Goal: Task Accomplishment & Management: Manage account settings

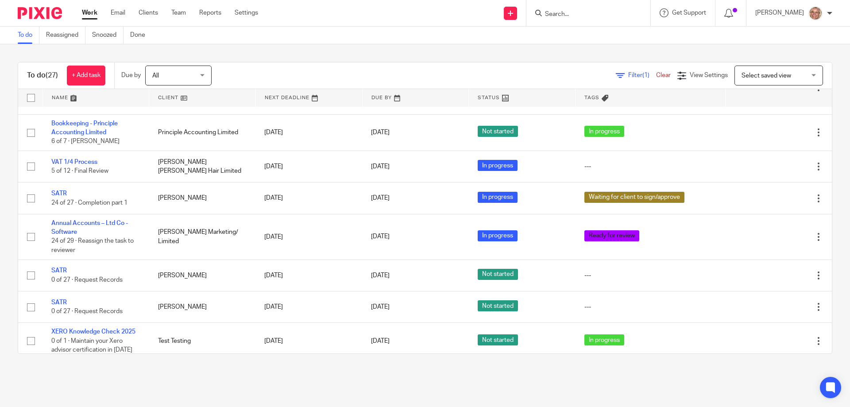
scroll to position [803, 0]
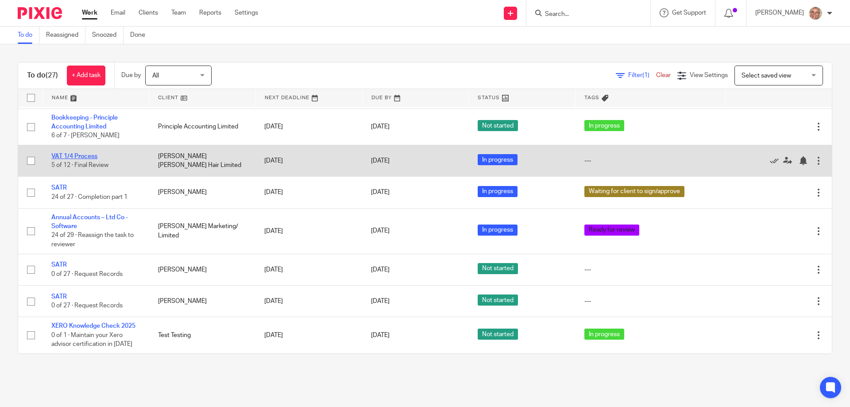
click at [72, 156] on link "VAT 1/4 Process" at bounding box center [74, 156] width 46 height 6
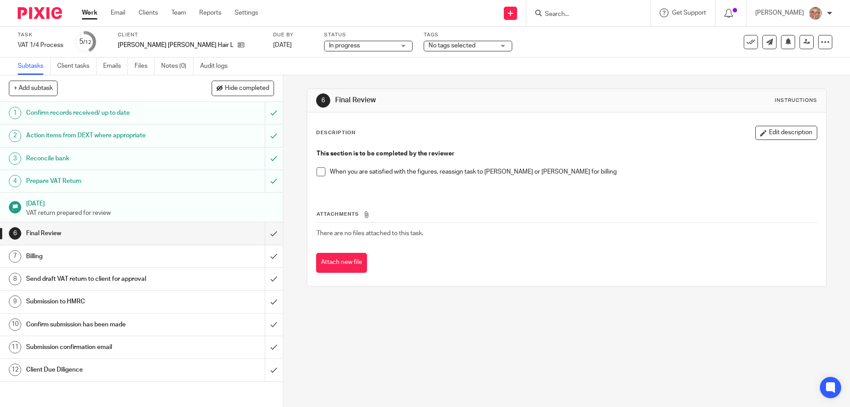
click at [150, 180] on h1 "Prepare VAT Return" at bounding box center [102, 180] width 153 height 13
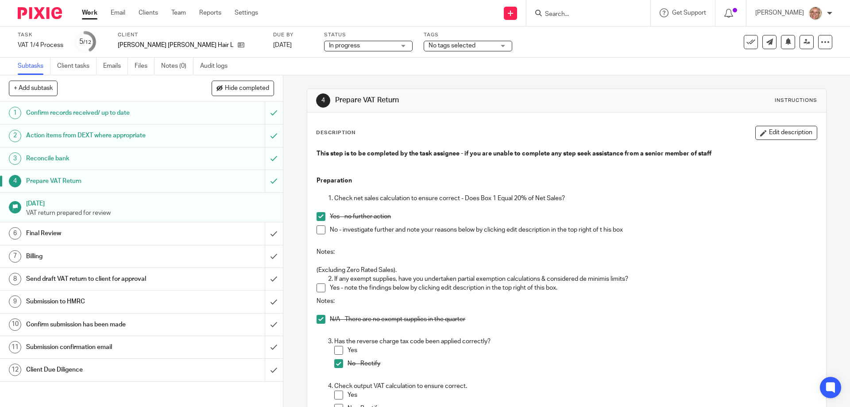
click at [58, 234] on h1 "Final Review" at bounding box center [102, 233] width 153 height 13
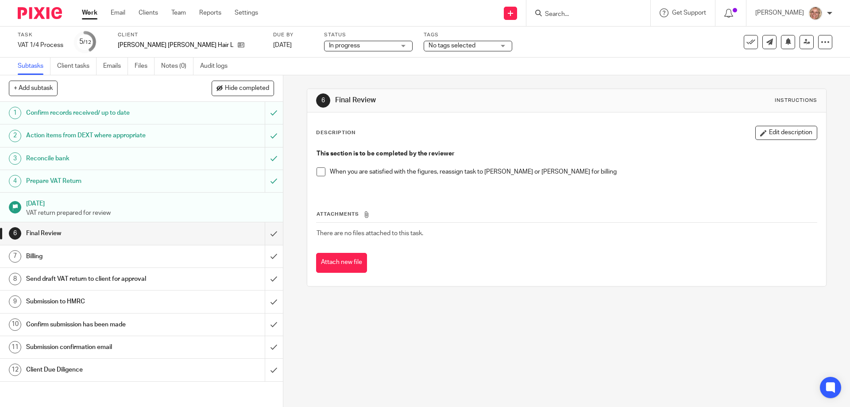
click at [321, 174] on span at bounding box center [321, 171] width 9 height 9
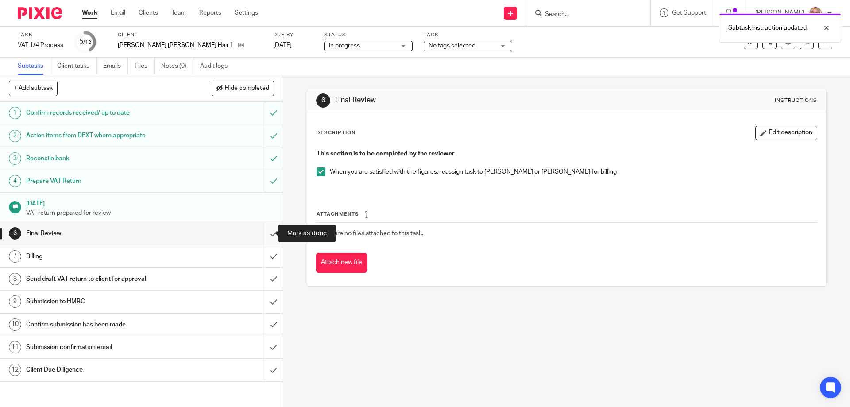
click at [266, 232] on input "submit" at bounding box center [141, 233] width 283 height 22
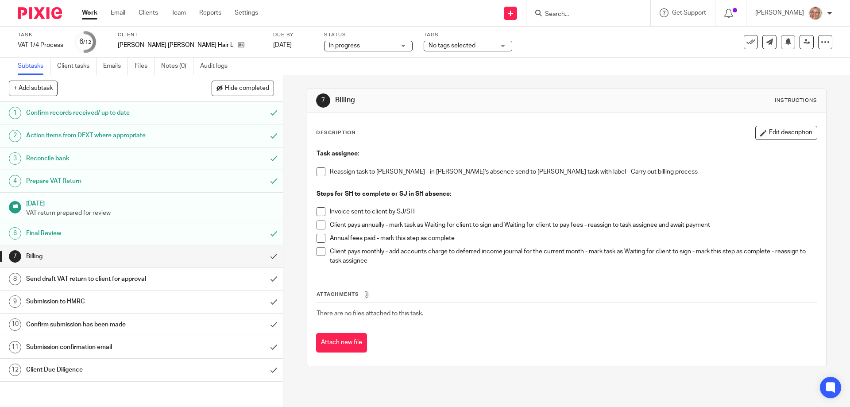
click at [317, 248] on span at bounding box center [321, 251] width 9 height 9
click at [151, 280] on h1 "Send draft VAT return to client for approval" at bounding box center [102, 278] width 153 height 13
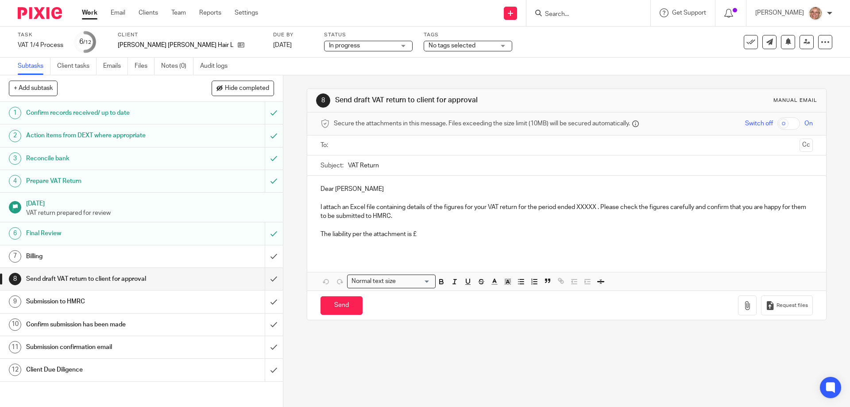
click at [356, 145] on input "text" at bounding box center [566, 145] width 459 height 10
click at [576, 207] on p "I attach an Excel file containing details of the figures for your VAT return fo…" at bounding box center [567, 214] width 492 height 18
drag, startPoint x: 576, startPoint y: 209, endPoint x: 594, endPoint y: 207, distance: 18.6
click at [594, 207] on p "I attach an Excel file containing details of the figures for your VAT return fo…" at bounding box center [567, 214] width 492 height 18
click at [430, 235] on p "The liability per the attachment is £" at bounding box center [567, 236] width 492 height 9
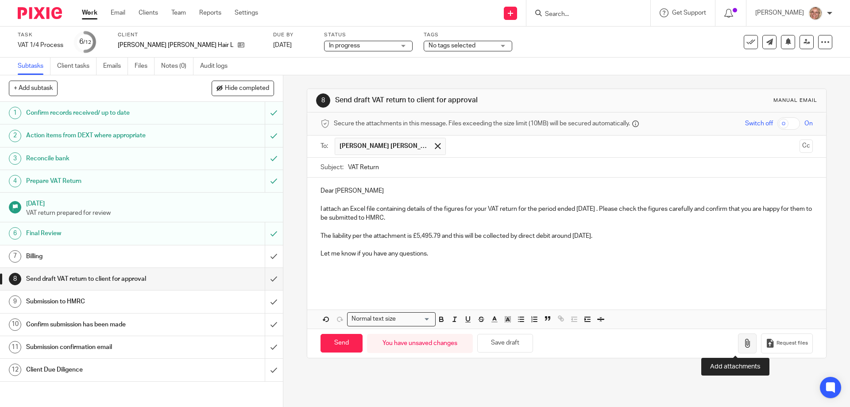
click at [743, 340] on icon "button" at bounding box center [747, 343] width 9 height 9
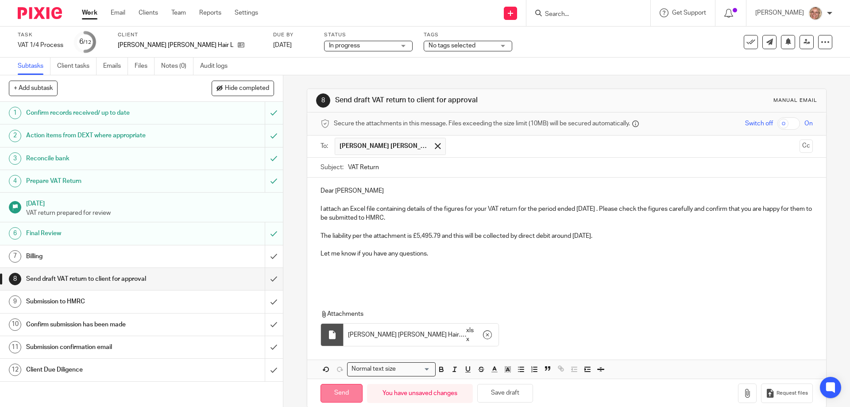
click at [352, 394] on input "Send" at bounding box center [342, 393] width 42 height 19
type input "Sent"
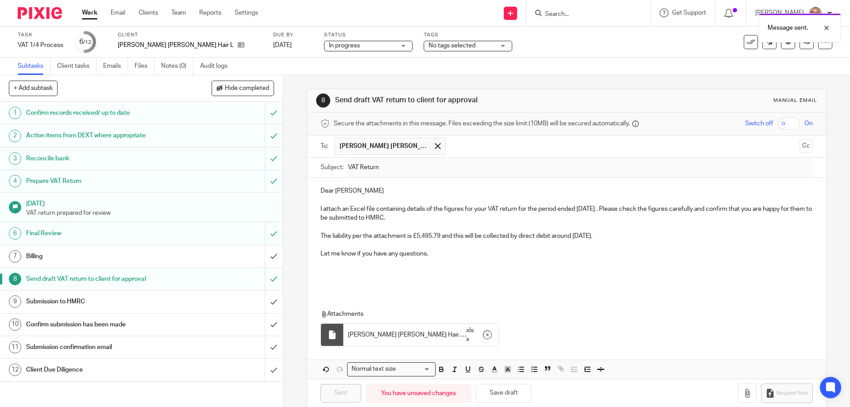
click at [449, 43] on div "No tags selected" at bounding box center [468, 46] width 89 height 11
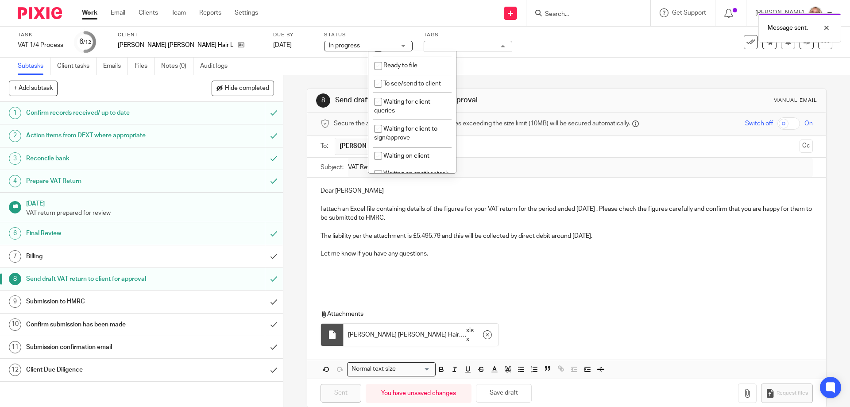
scroll to position [145, 0]
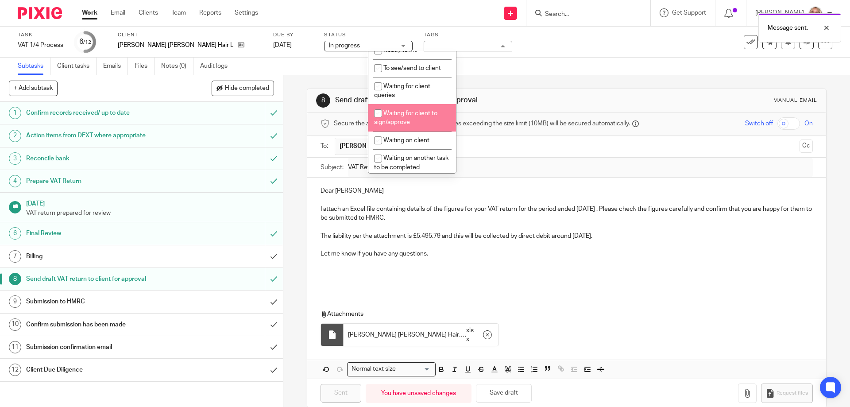
click at [417, 110] on span "Waiting for client to sign/approve" at bounding box center [405, 117] width 63 height 15
checkbox input "true"
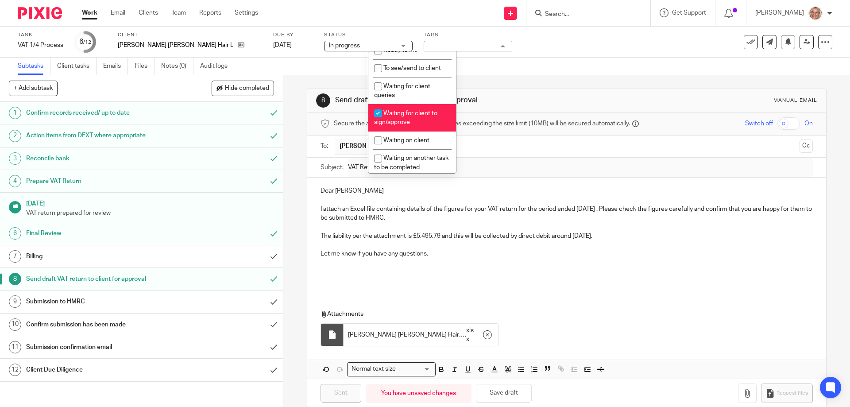
click at [560, 263] on p at bounding box center [567, 263] width 492 height 9
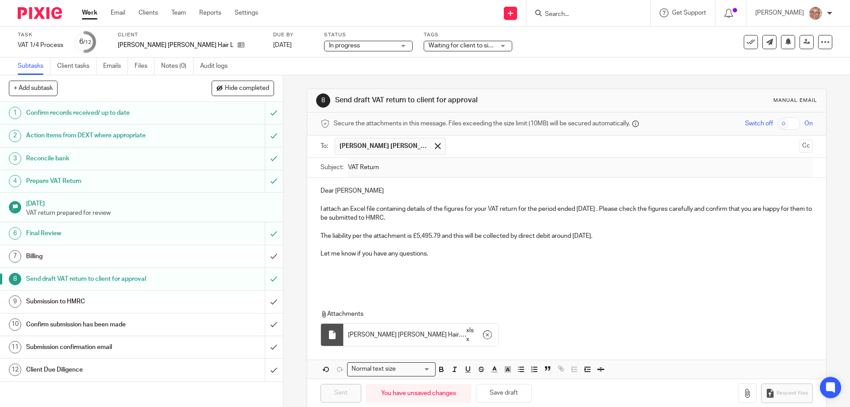
click at [88, 9] on link "Work" at bounding box center [89, 12] width 15 height 9
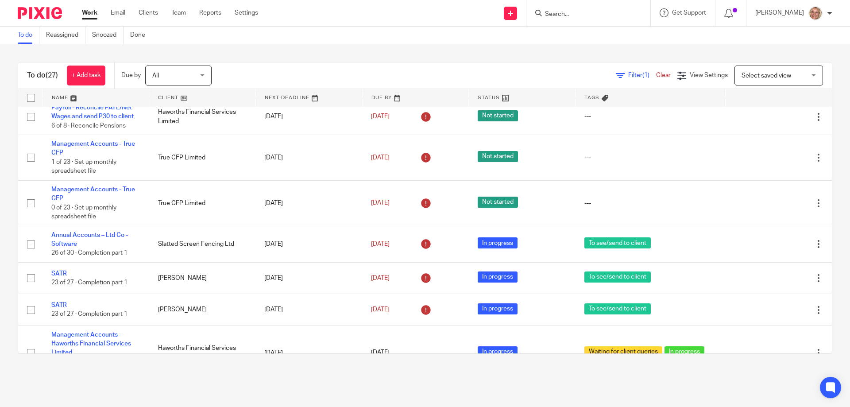
scroll to position [664, 0]
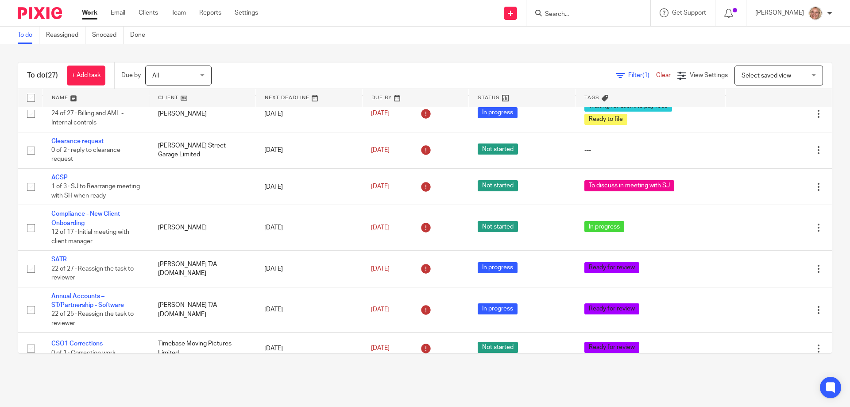
scroll to position [398, 0]
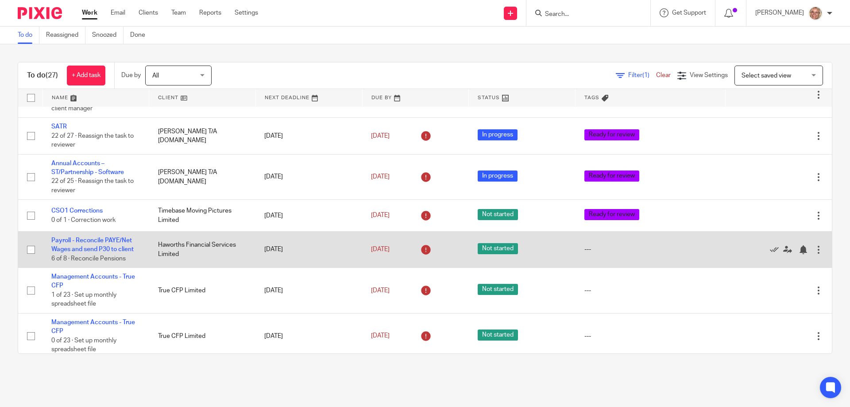
click at [120, 245] on td "Payroll - Reconcile PAYE/Net Wages and send P30 to client 6 of 8 · Reconcile Pe…" at bounding box center [96, 249] width 107 height 36
click at [117, 238] on link "Payroll - Reconcile PAYE/Net Wages and send P30 to client" at bounding box center [92, 244] width 82 height 15
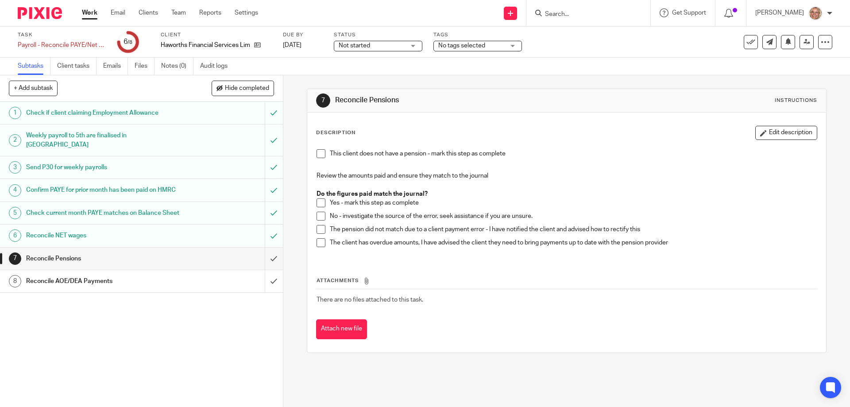
drag, startPoint x: 321, startPoint y: 202, endPoint x: 310, endPoint y: 203, distance: 11.5
click at [321, 202] on span at bounding box center [321, 202] width 9 height 9
click at [264, 267] on input "submit" at bounding box center [141, 258] width 283 height 22
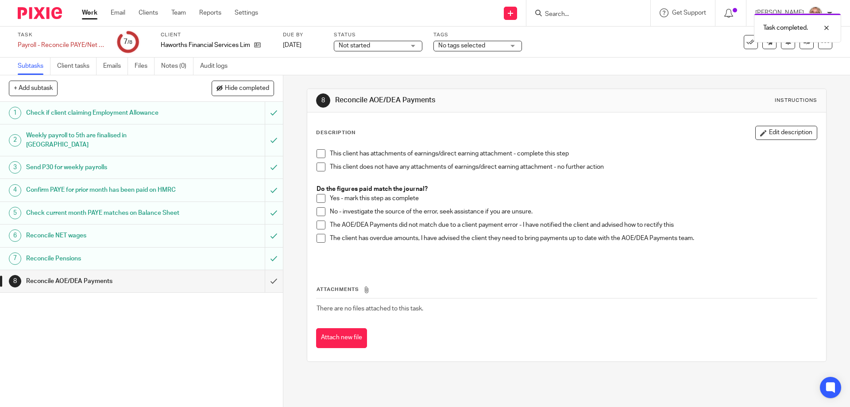
click at [321, 166] on span at bounding box center [321, 166] width 9 height 9
click at [266, 290] on input "submit" at bounding box center [141, 281] width 283 height 22
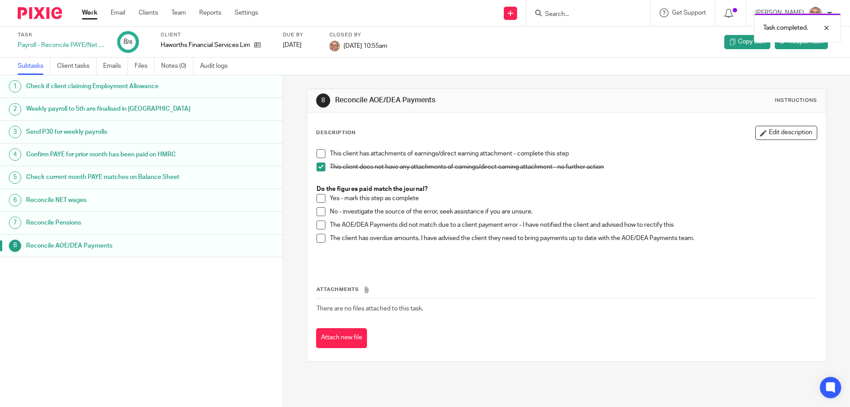
click at [90, 13] on link "Work" at bounding box center [89, 12] width 15 height 9
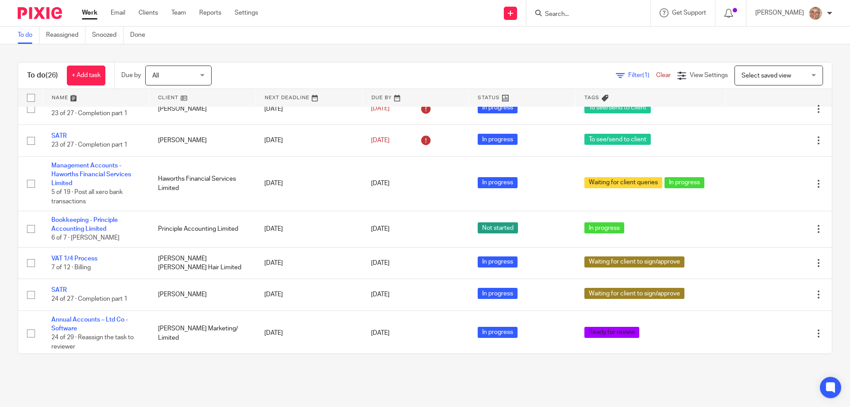
scroll to position [766, 0]
